Goal: Task Accomplishment & Management: Manage account settings

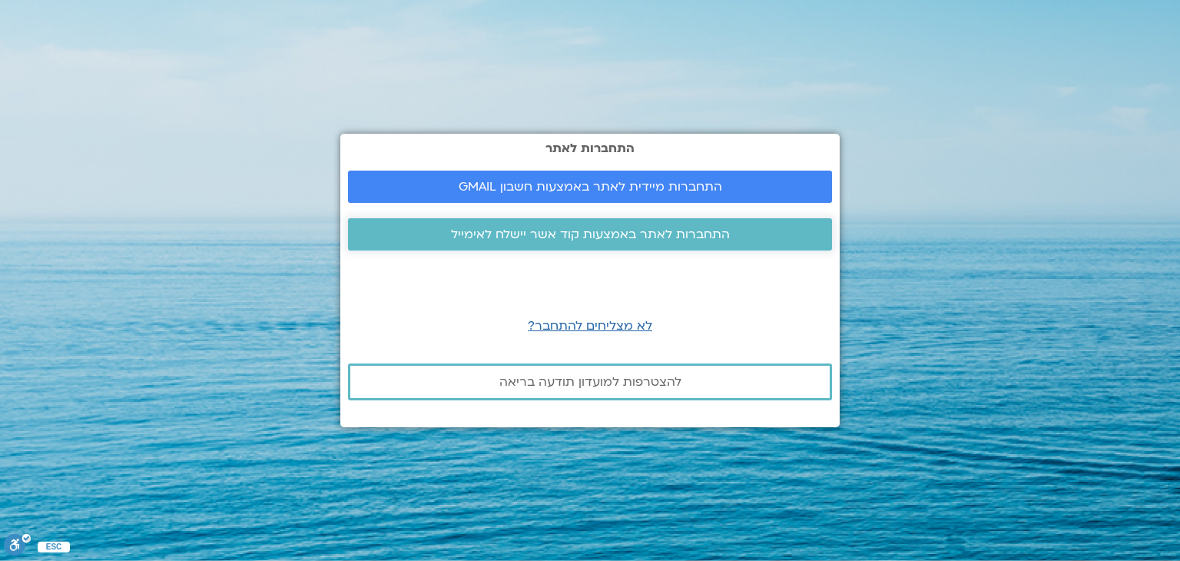
click at [594, 235] on span "התחברות לאתר באמצעות קוד אשר יישלח לאימייל" at bounding box center [590, 234] width 279 height 14
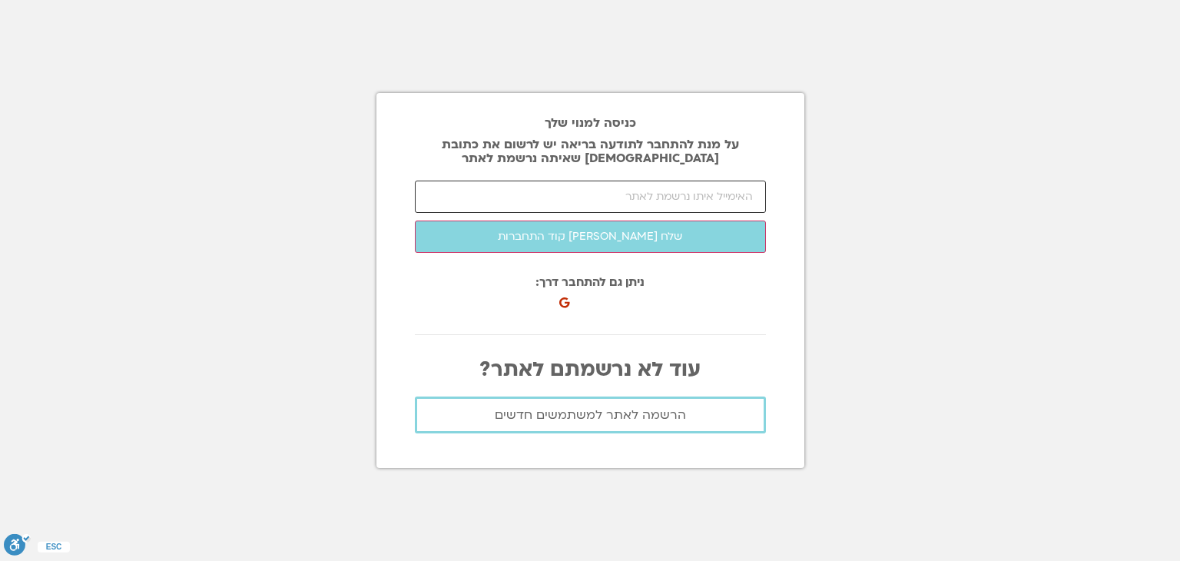
click at [583, 198] on input "email" at bounding box center [590, 196] width 351 height 32
type input "[EMAIL_ADDRESS][DOMAIN_NAME]"
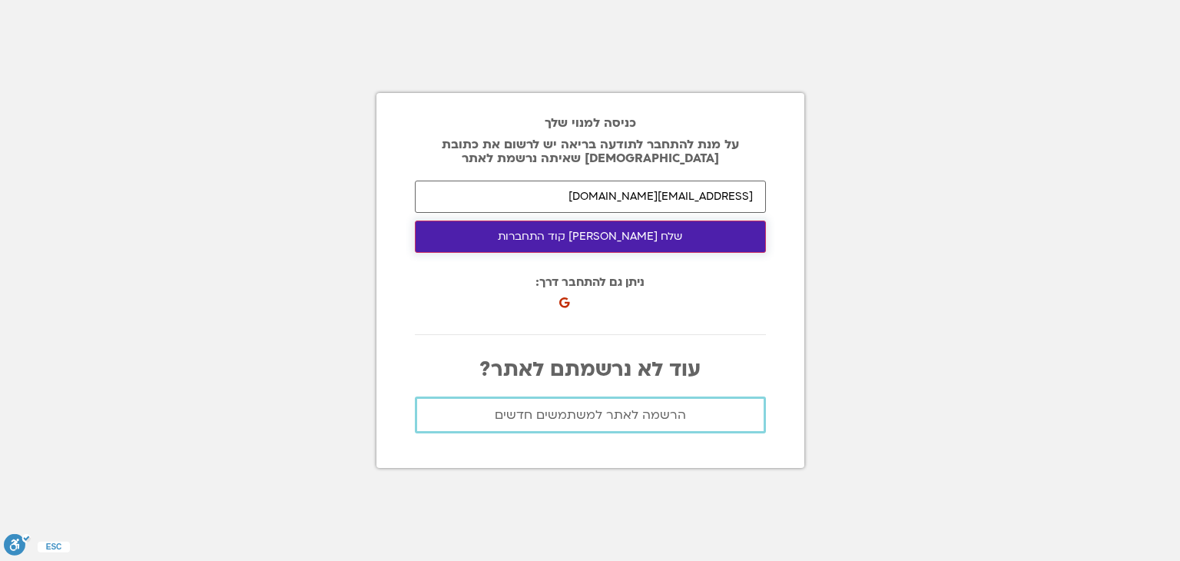
click at [604, 240] on button "שלח לי קוד התחברות" at bounding box center [590, 236] width 351 height 32
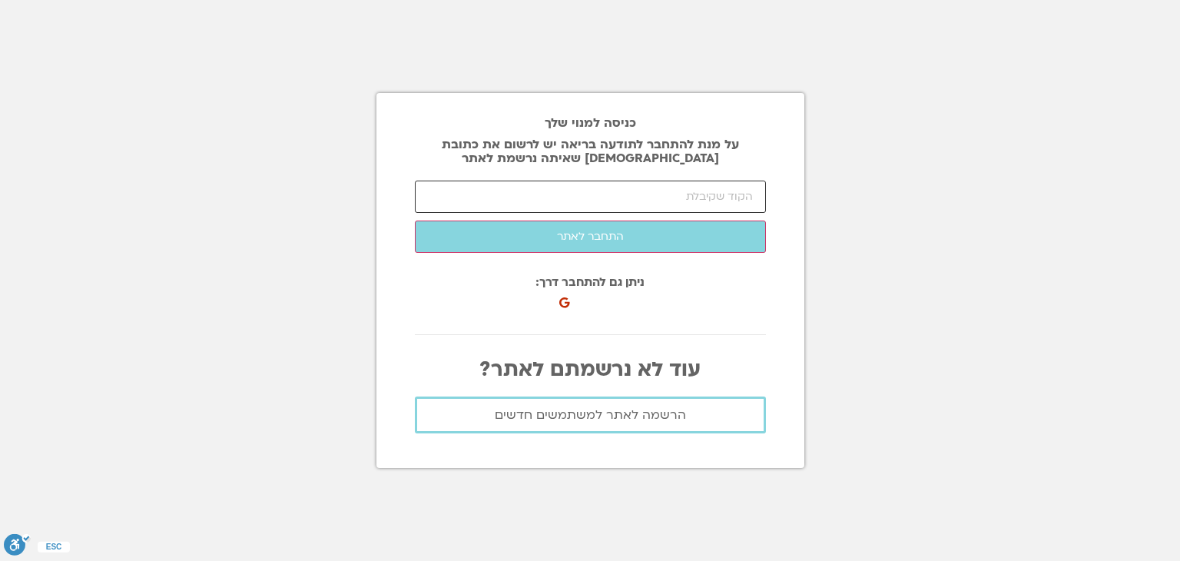
click at [626, 194] on input "number" at bounding box center [590, 196] width 351 height 32
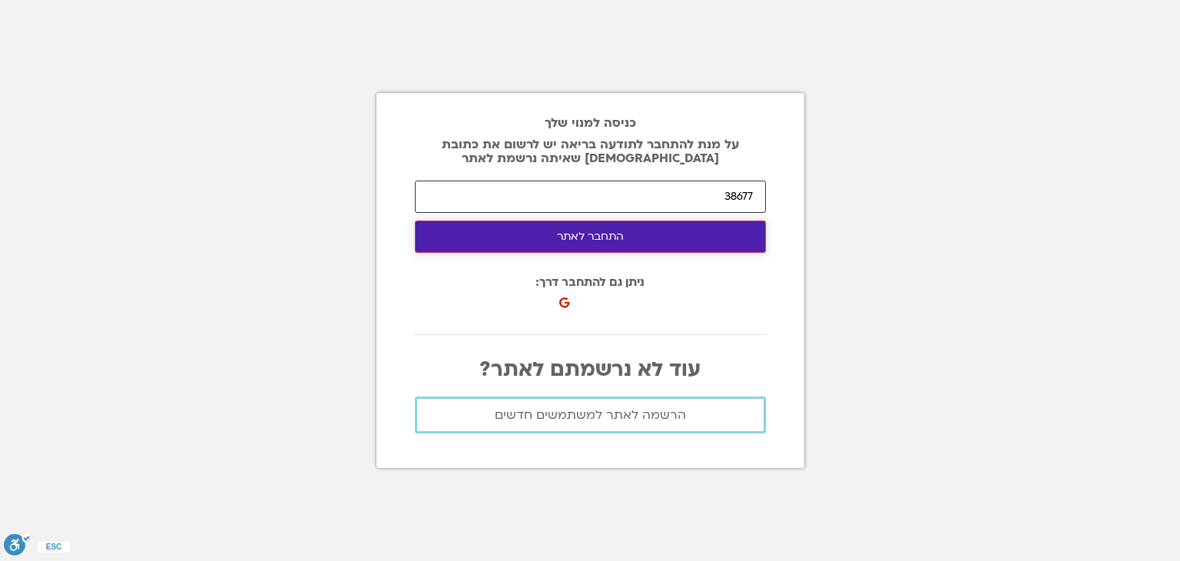
type input "38677"
click at [610, 240] on button "התחבר לאתר" at bounding box center [590, 236] width 351 height 32
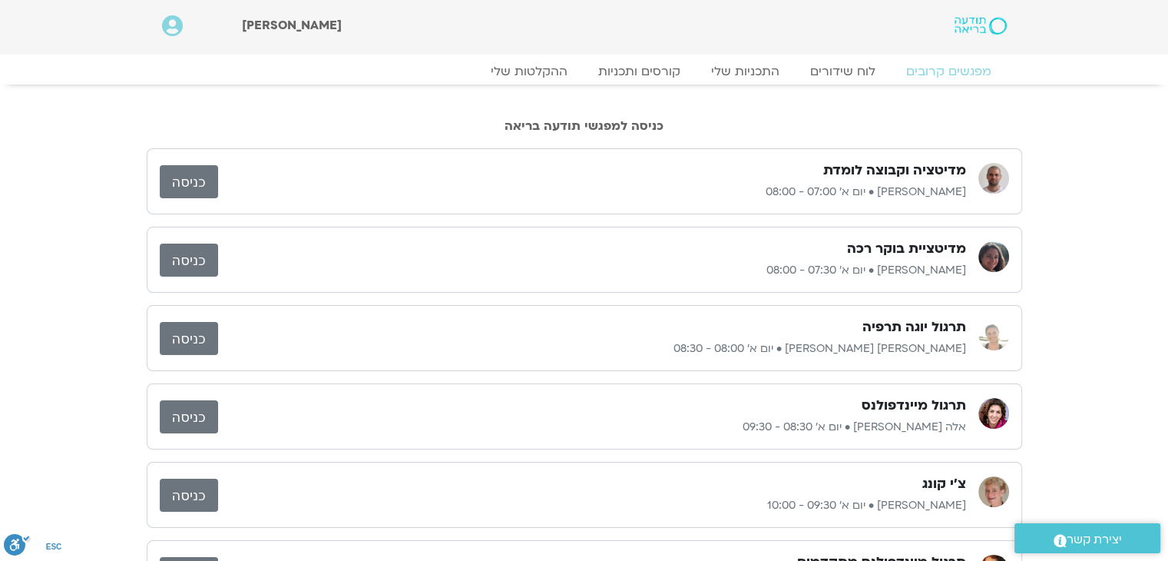
click at [195, 180] on link "כניסה" at bounding box center [189, 181] width 58 height 33
